Goal: Transaction & Acquisition: Purchase product/service

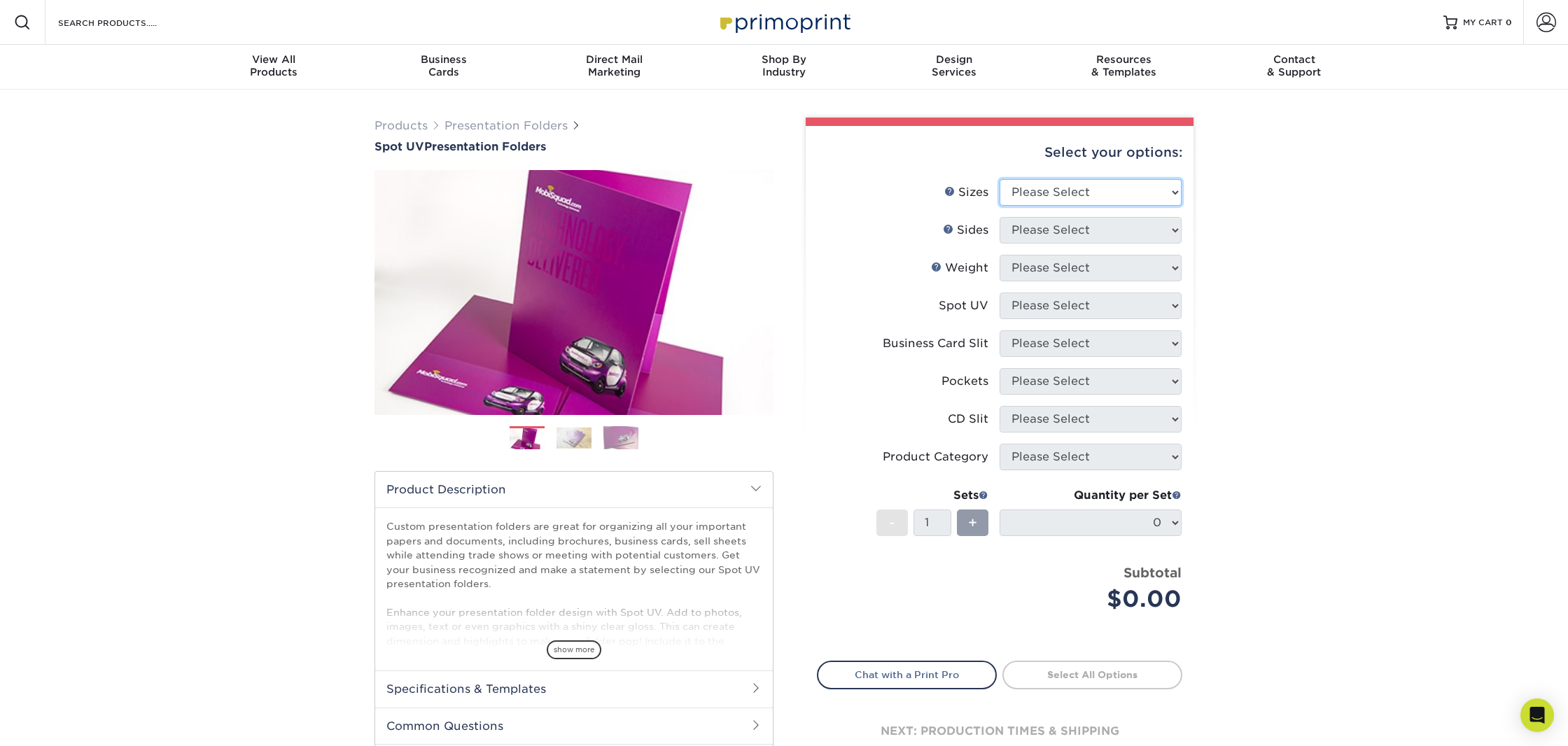
select select "9.00x12.00"
select select "13abbda7-1d64-4f25-8bb2-c179b224825d"
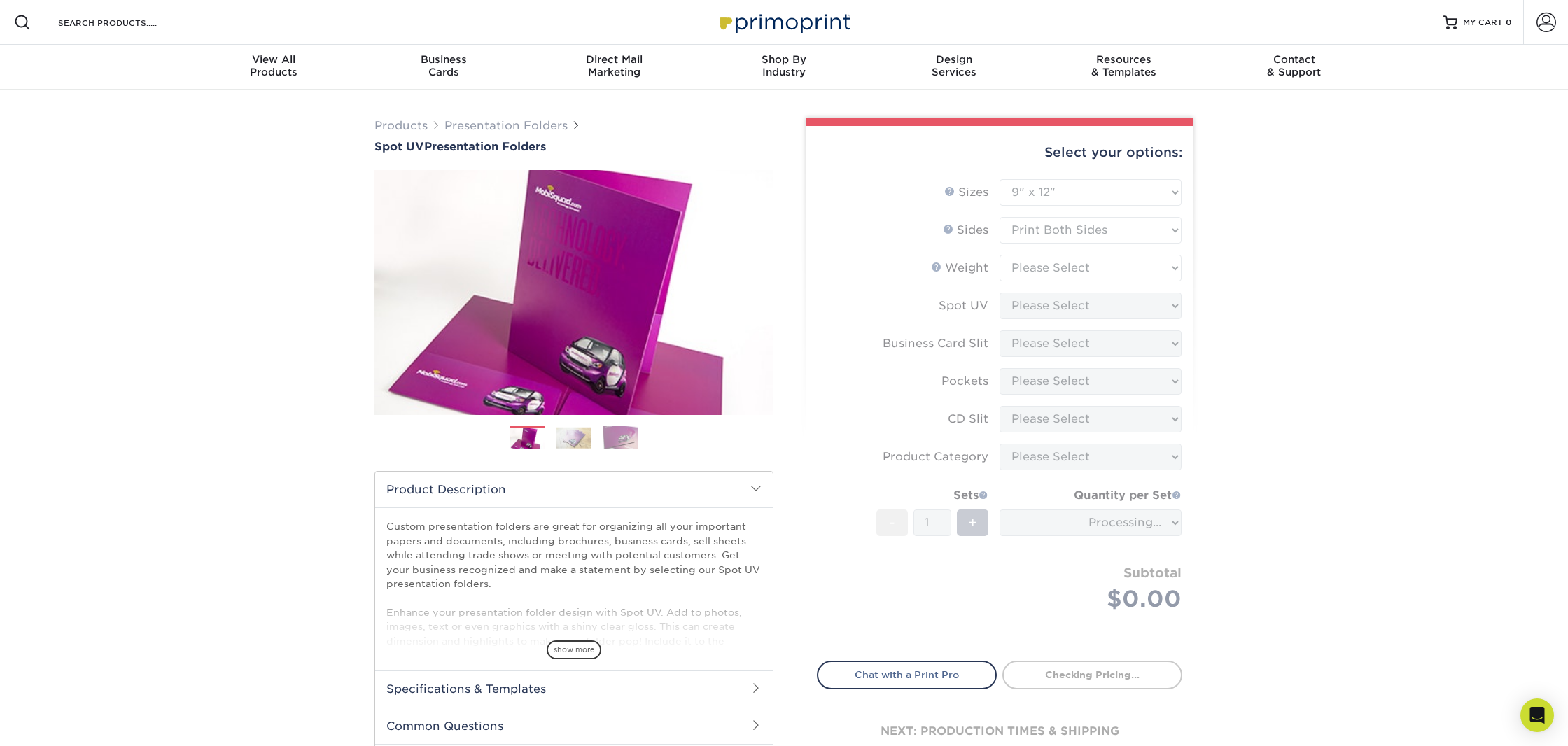
click at [1113, 267] on form "Sizes Help Sizes Please Select 6" x 9" 9" x 12" Sides Weight Help" at bounding box center [1000, 411] width 365 height 465
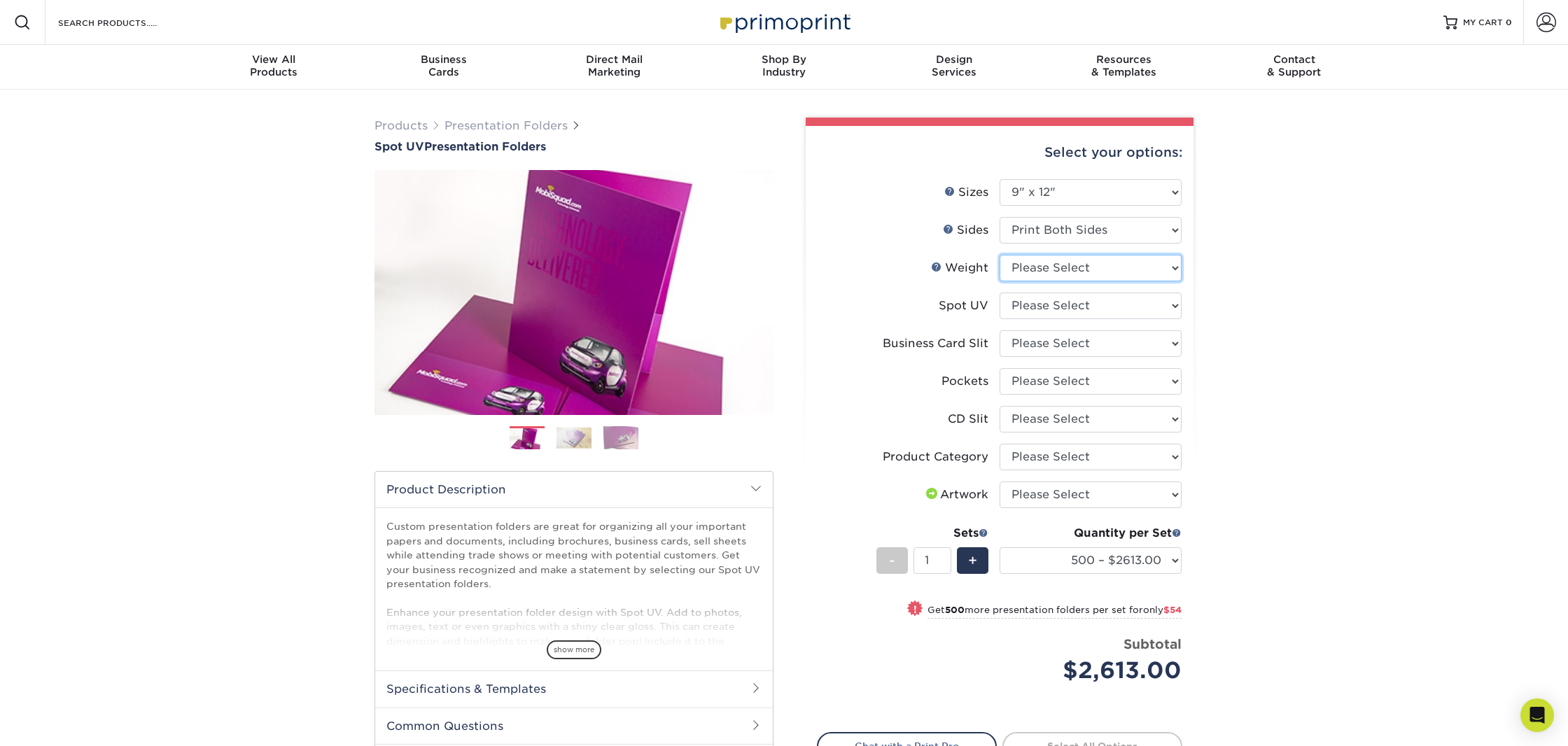
select select "16PT"
drag, startPoint x: 940, startPoint y: 307, endPoint x: 991, endPoint y: 306, distance: 51.0
click at [991, 306] on label "Spot UV" at bounding box center [909, 305] width 182 height 27
select select "1"
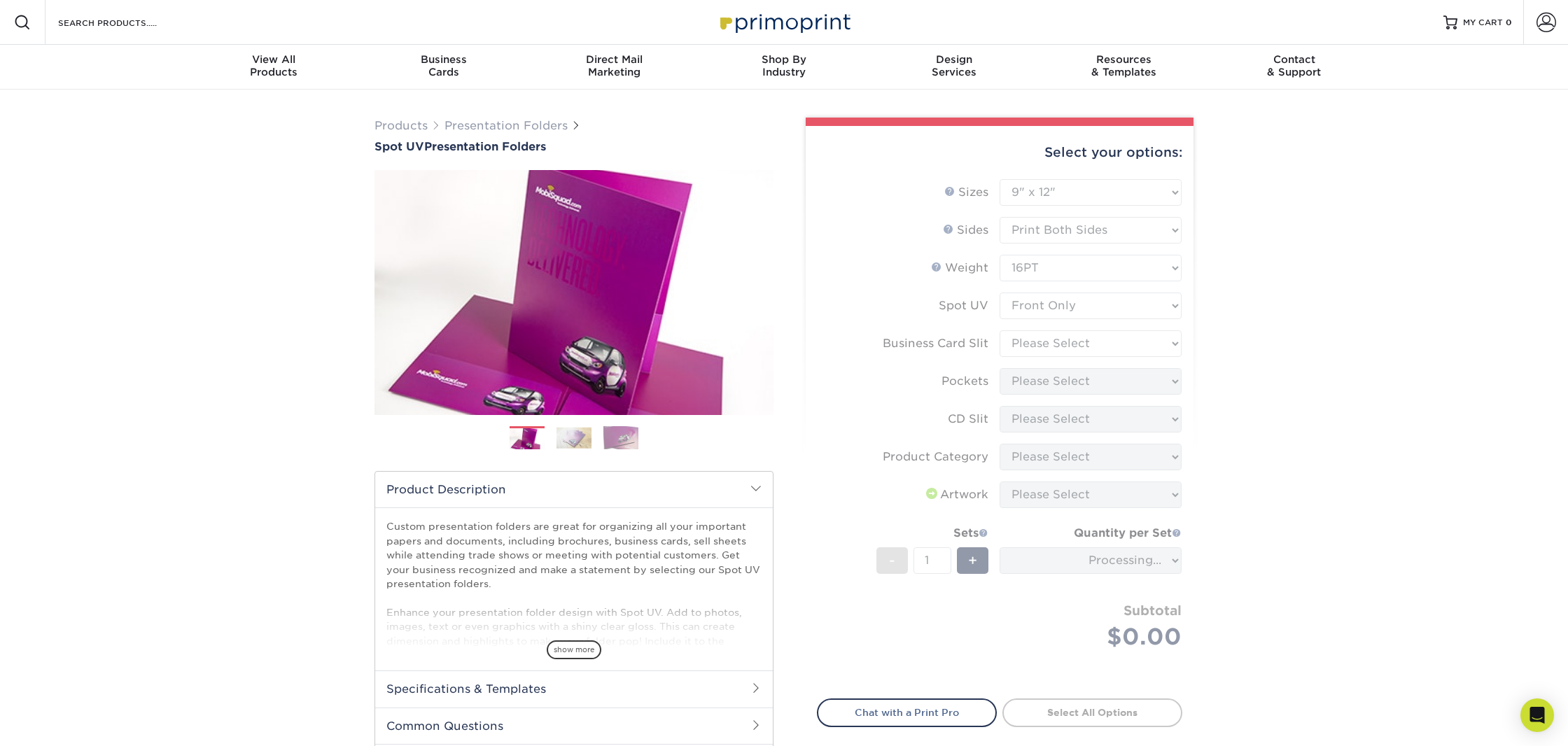
click at [1101, 343] on form "Sizes Help Sizes Please Select 6" x 9" 9" x 12" Sides Weight Help" at bounding box center [1000, 430] width 365 height 503
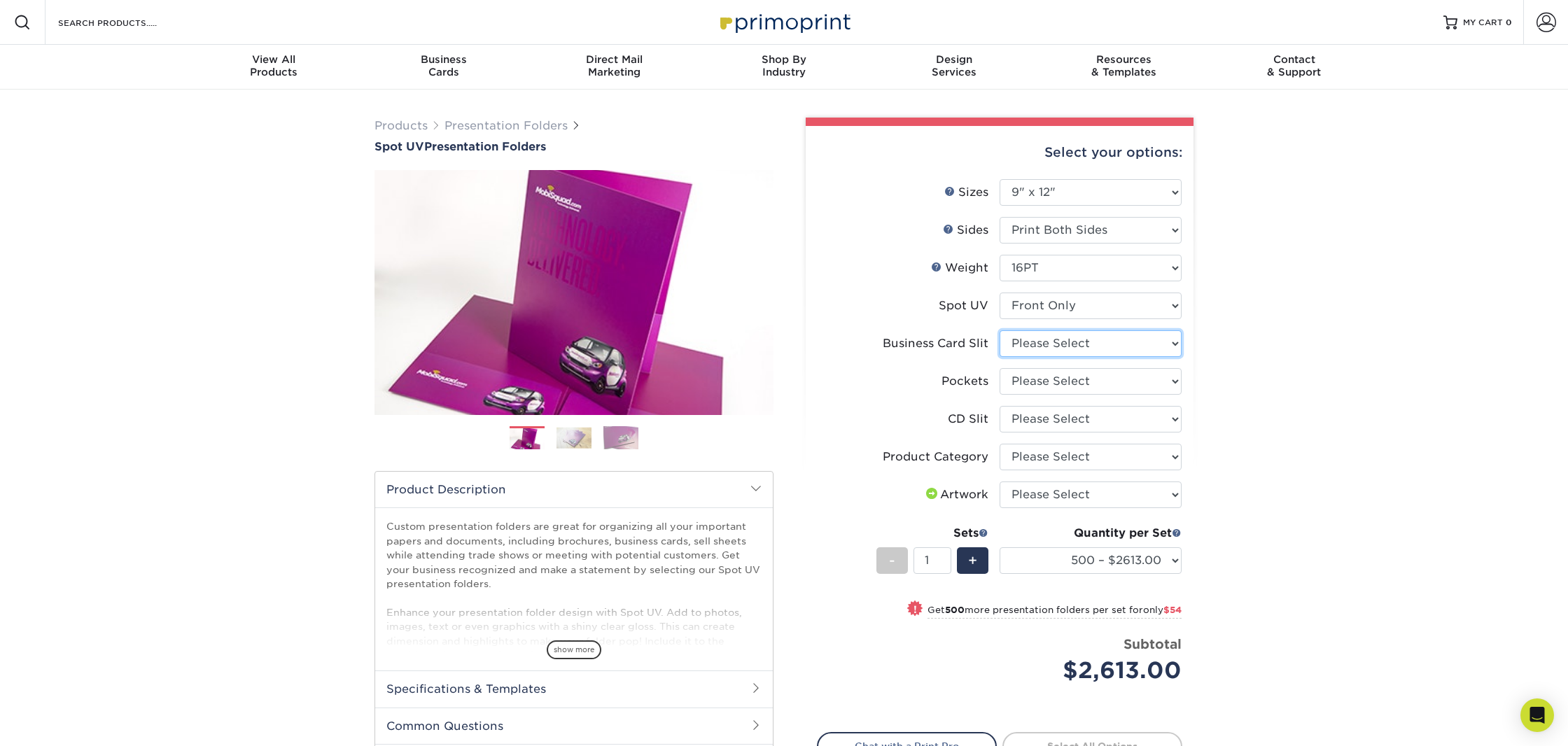
select select "8e249328-dfb3-4e9a-9503-f178185f32c5"
select select "e8427203-e3c7-4640-a4e8-bae00c228d98"
select select "a092264a-7428-4d8e-b024-417dbebc6e25"
select select "57f7a581-ec4a-49d7-930d-eb044a1d12ac"
select select "upload"
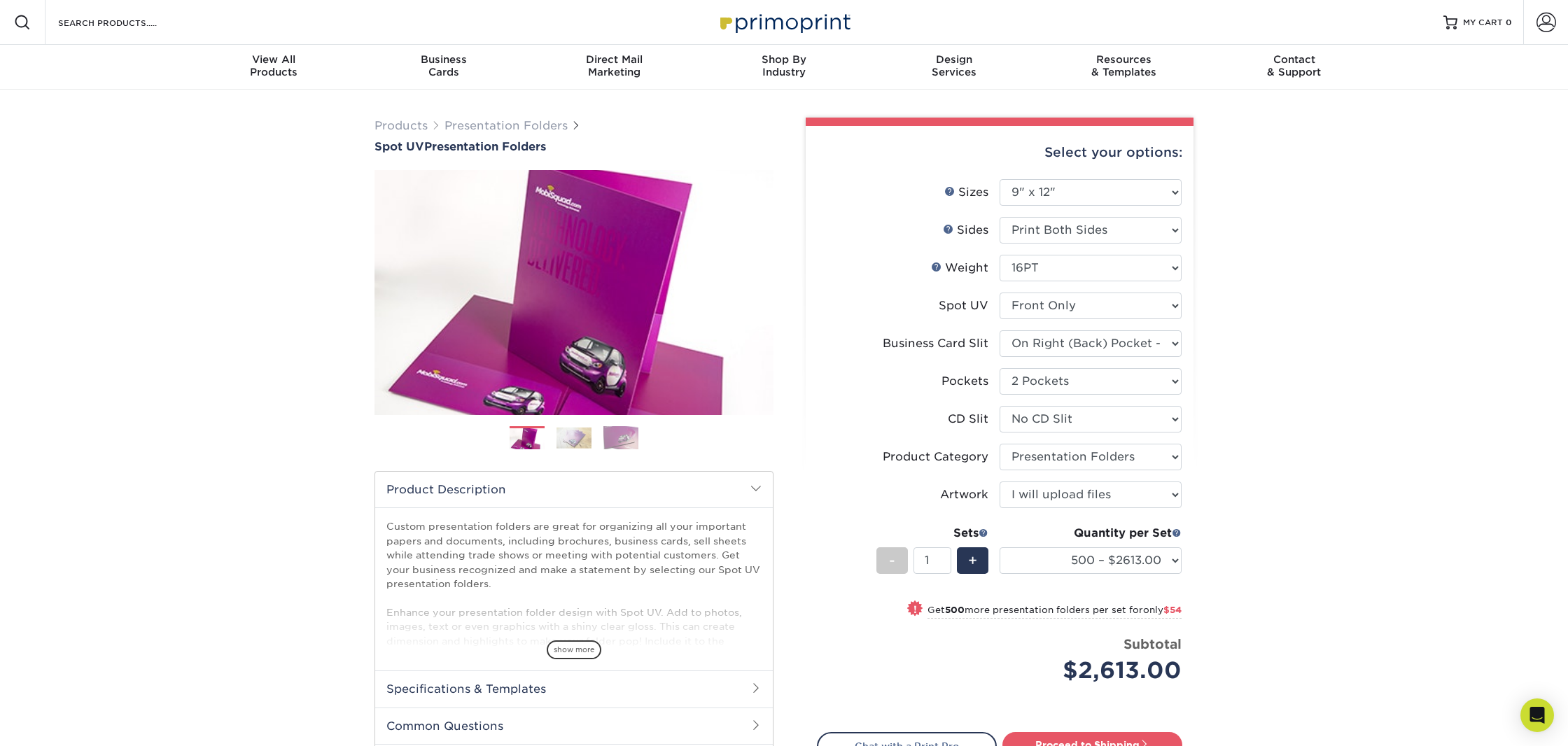
click at [1247, 545] on div "Products Presentation Folders Spot UV Presentation Folders Previous Next" at bounding box center [784, 492] width 1568 height 805
